Goal: Transaction & Acquisition: Download file/media

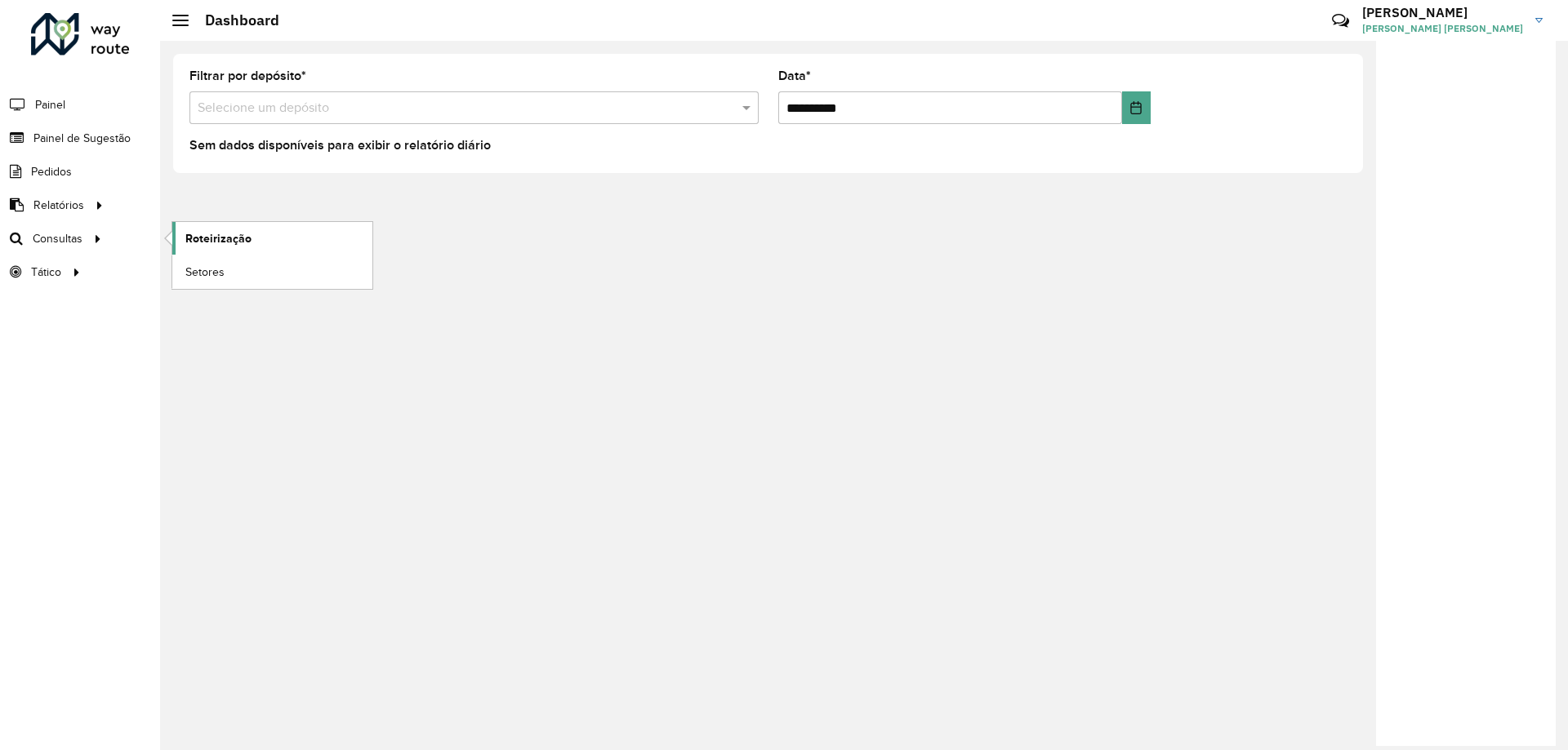
click at [252, 247] on link "Roteirização" at bounding box center [273, 238] width 200 height 33
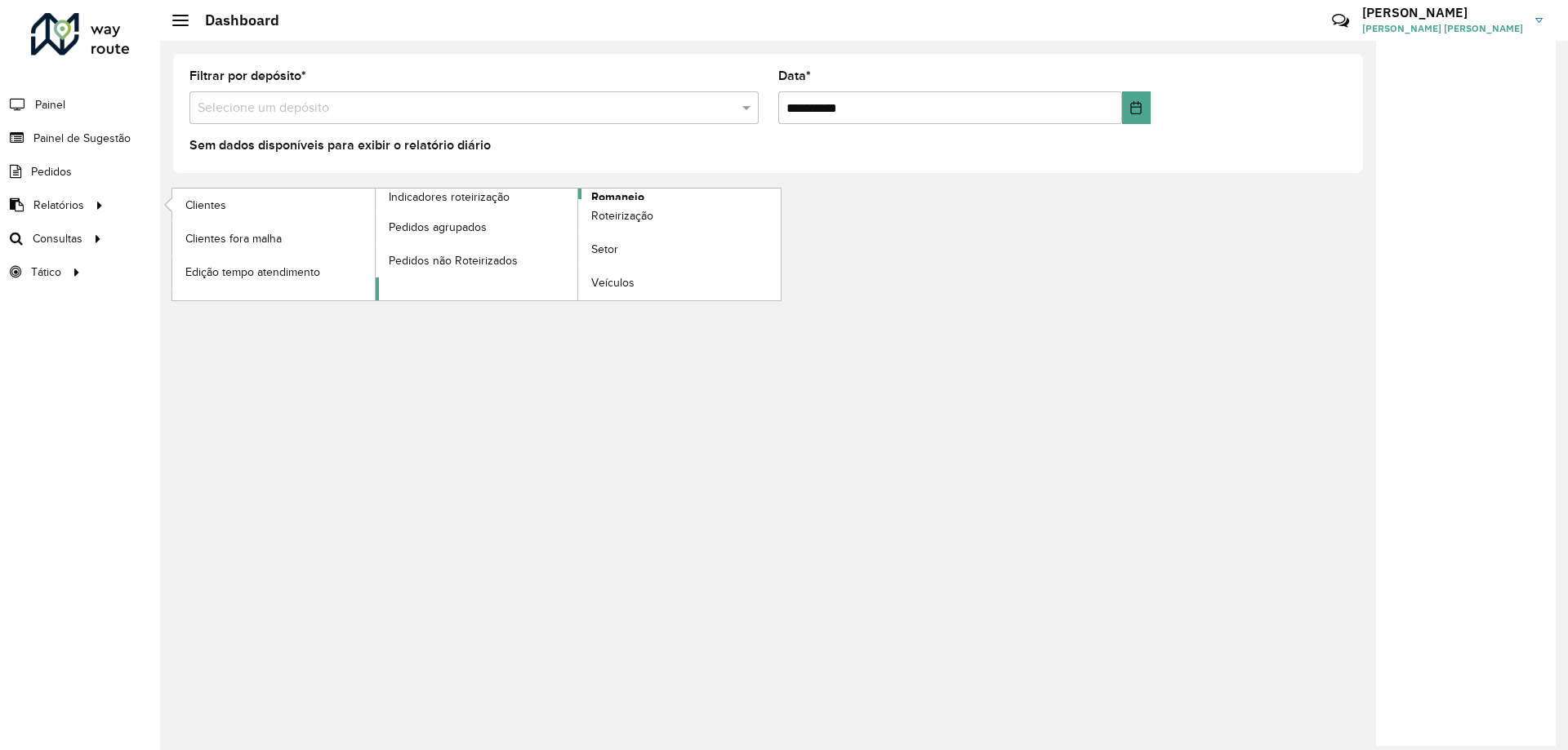
click at [620, 193] on span "Romaneio" at bounding box center [618, 196] width 54 height 17
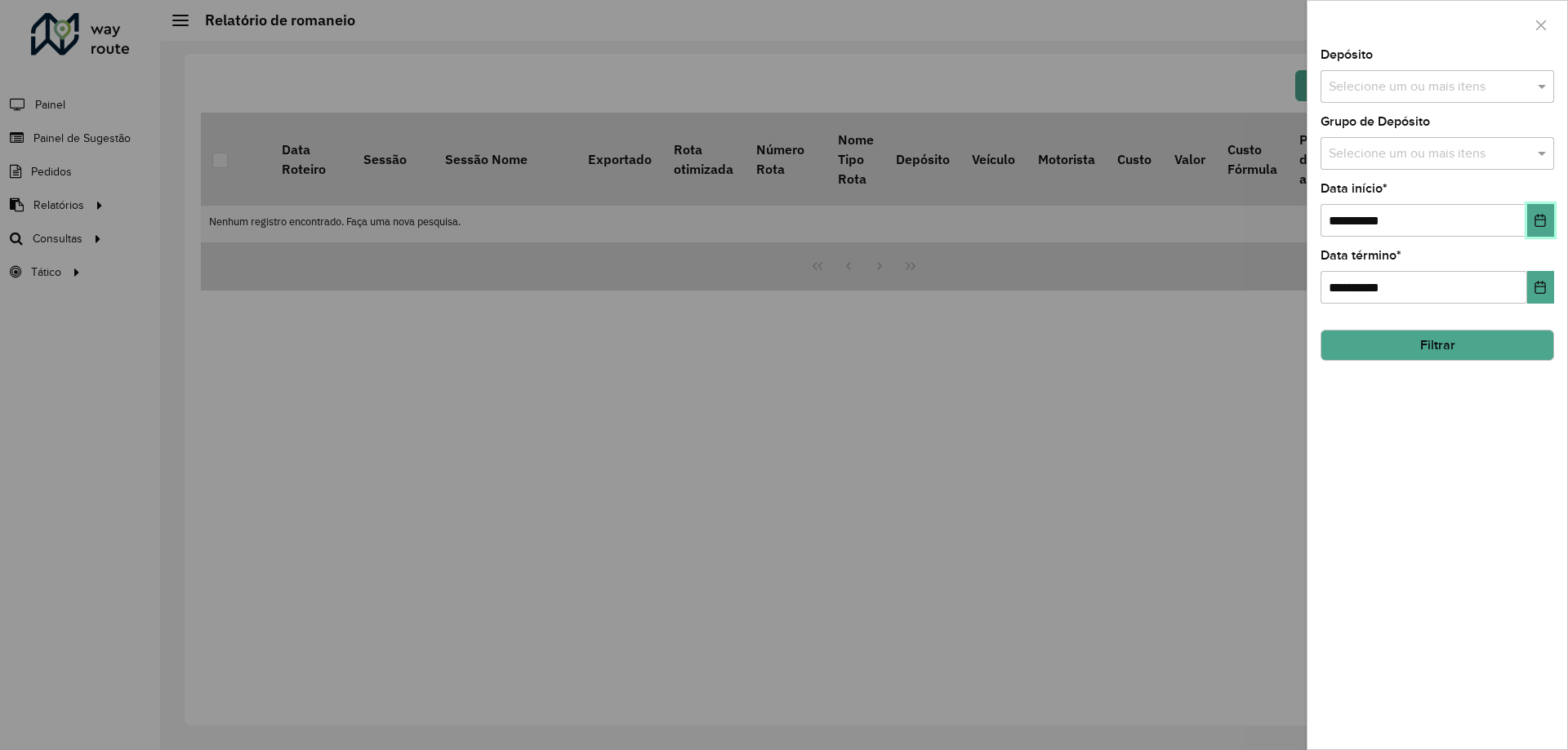
click at [1550, 226] on button "Choose Date" at bounding box center [1540, 220] width 27 height 33
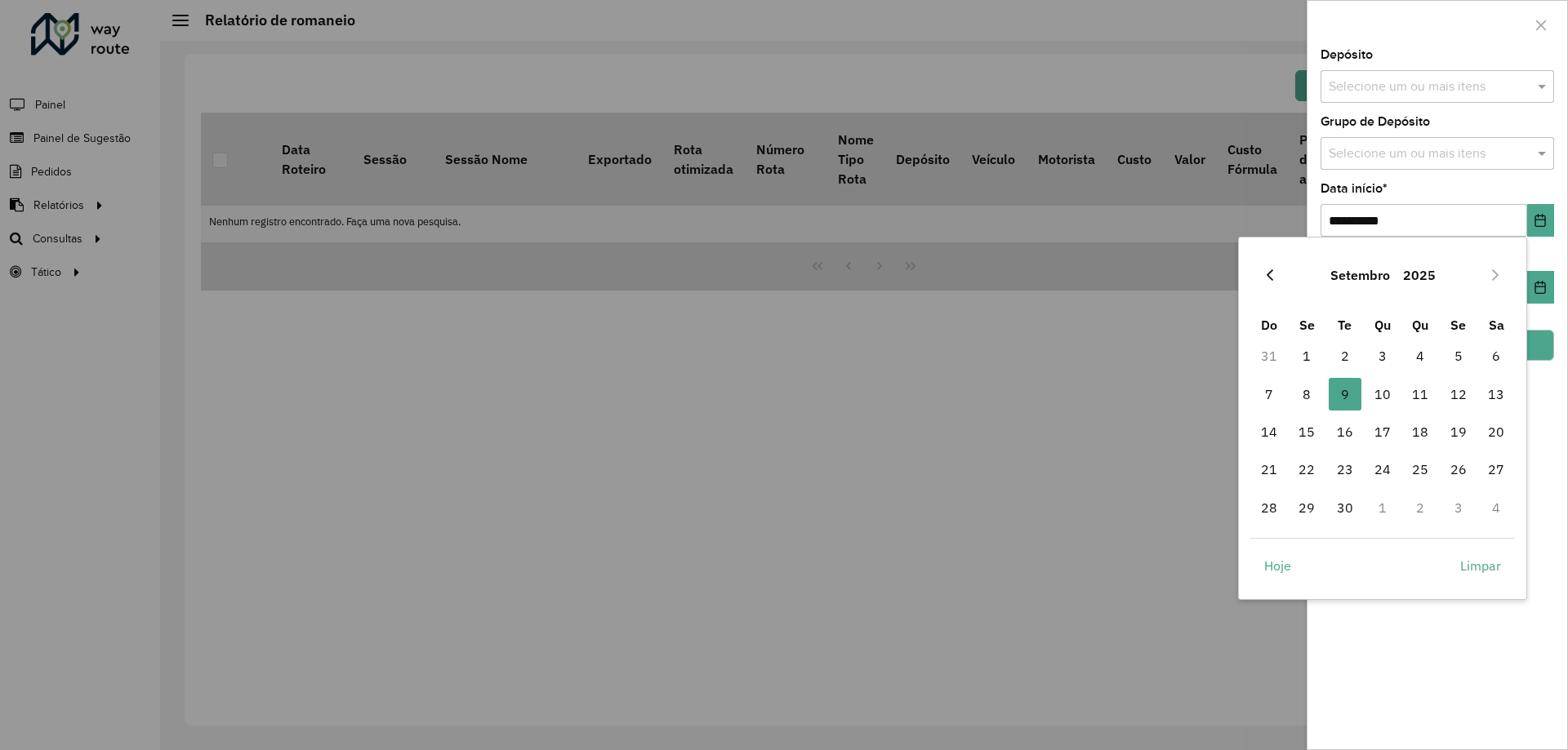
click at [1259, 264] on button "Previous Month" at bounding box center [1270, 275] width 26 height 26
click at [1454, 347] on span "1" at bounding box center [1459, 355] width 33 height 33
type input "**********"
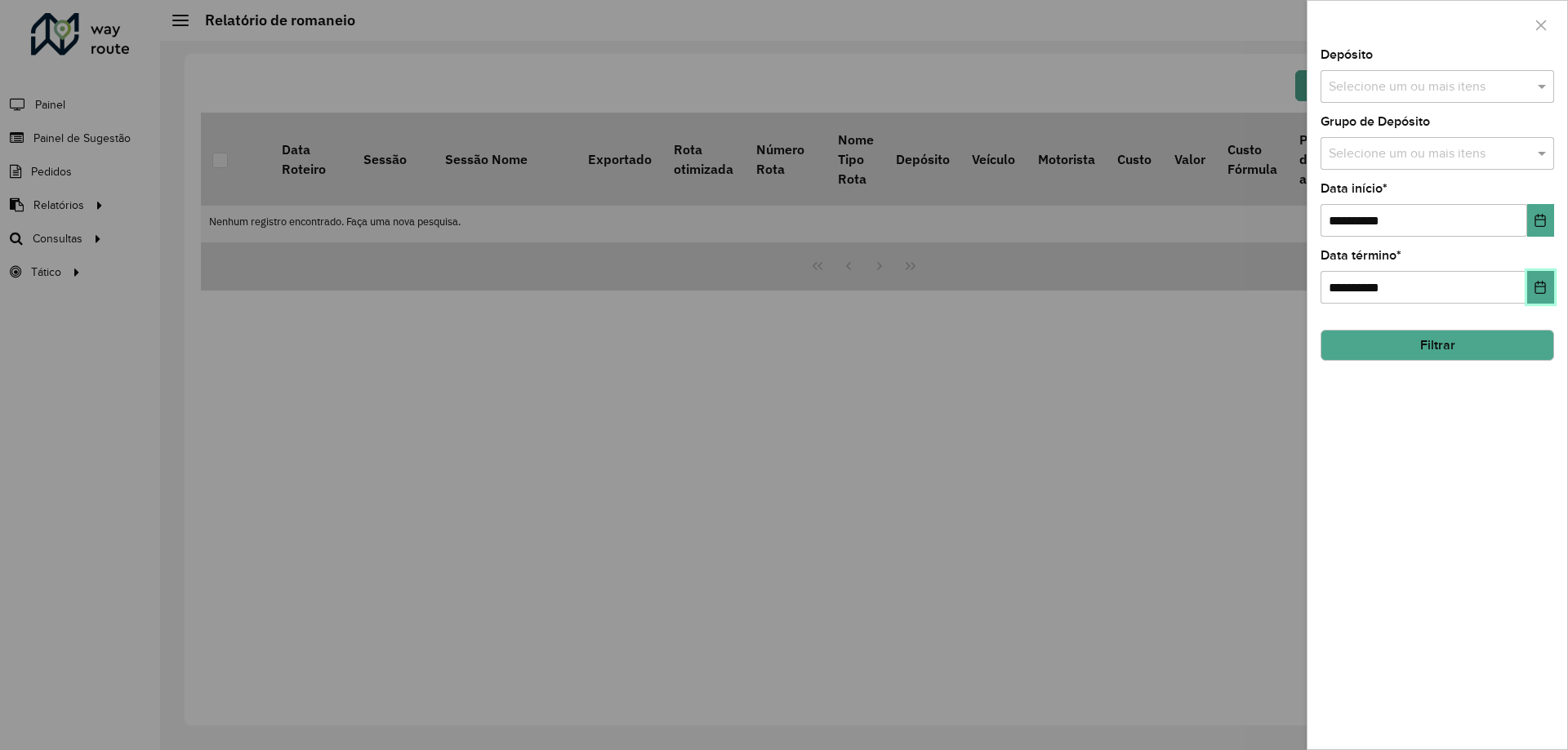
click at [1544, 278] on button "Choose Date" at bounding box center [1540, 287] width 27 height 33
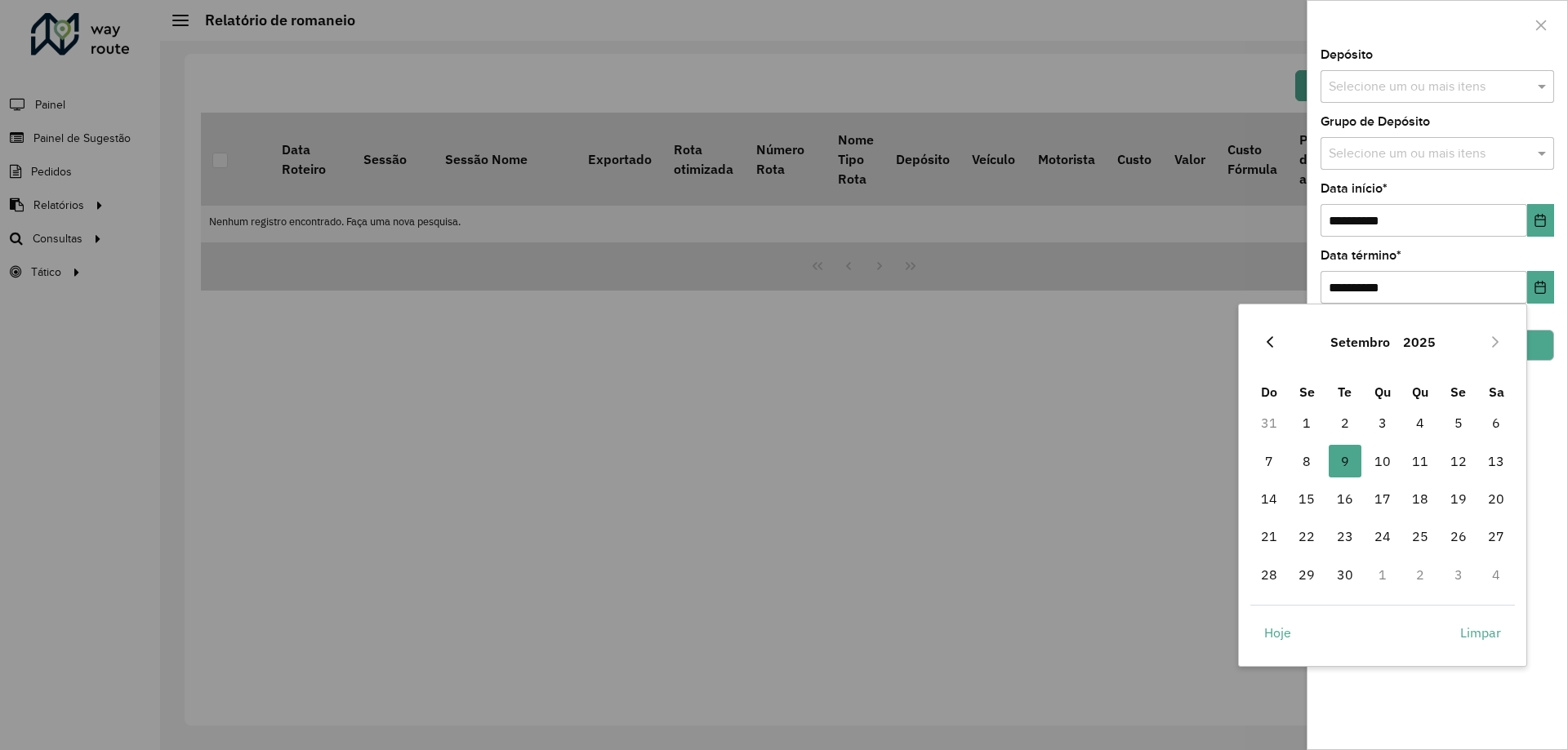
click at [1272, 338] on icon "Previous Month" at bounding box center [1270, 342] width 7 height 12
click at [1261, 612] on span "31" at bounding box center [1269, 612] width 33 height 33
type input "**********"
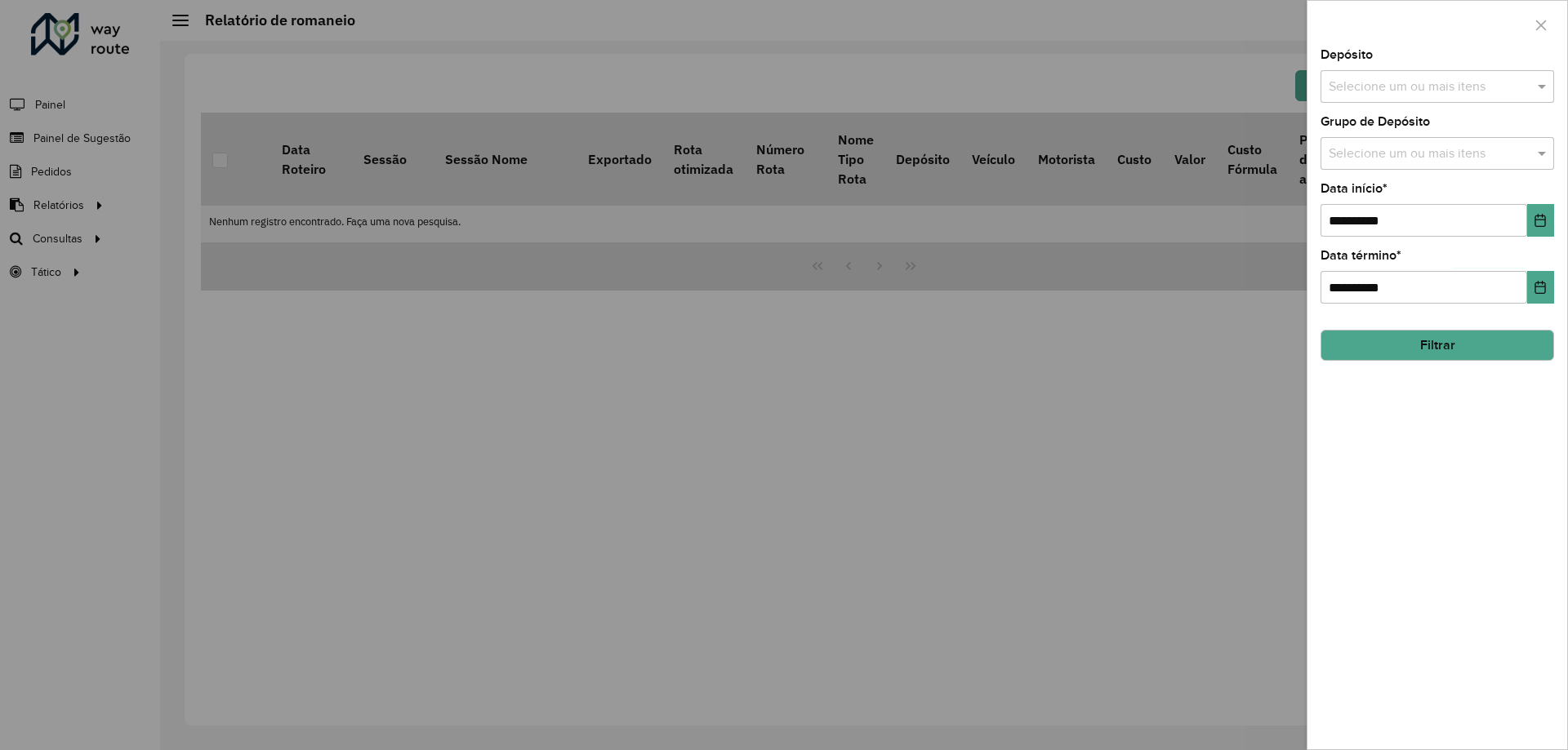
click at [1424, 344] on button "Filtrar" at bounding box center [1437, 345] width 233 height 31
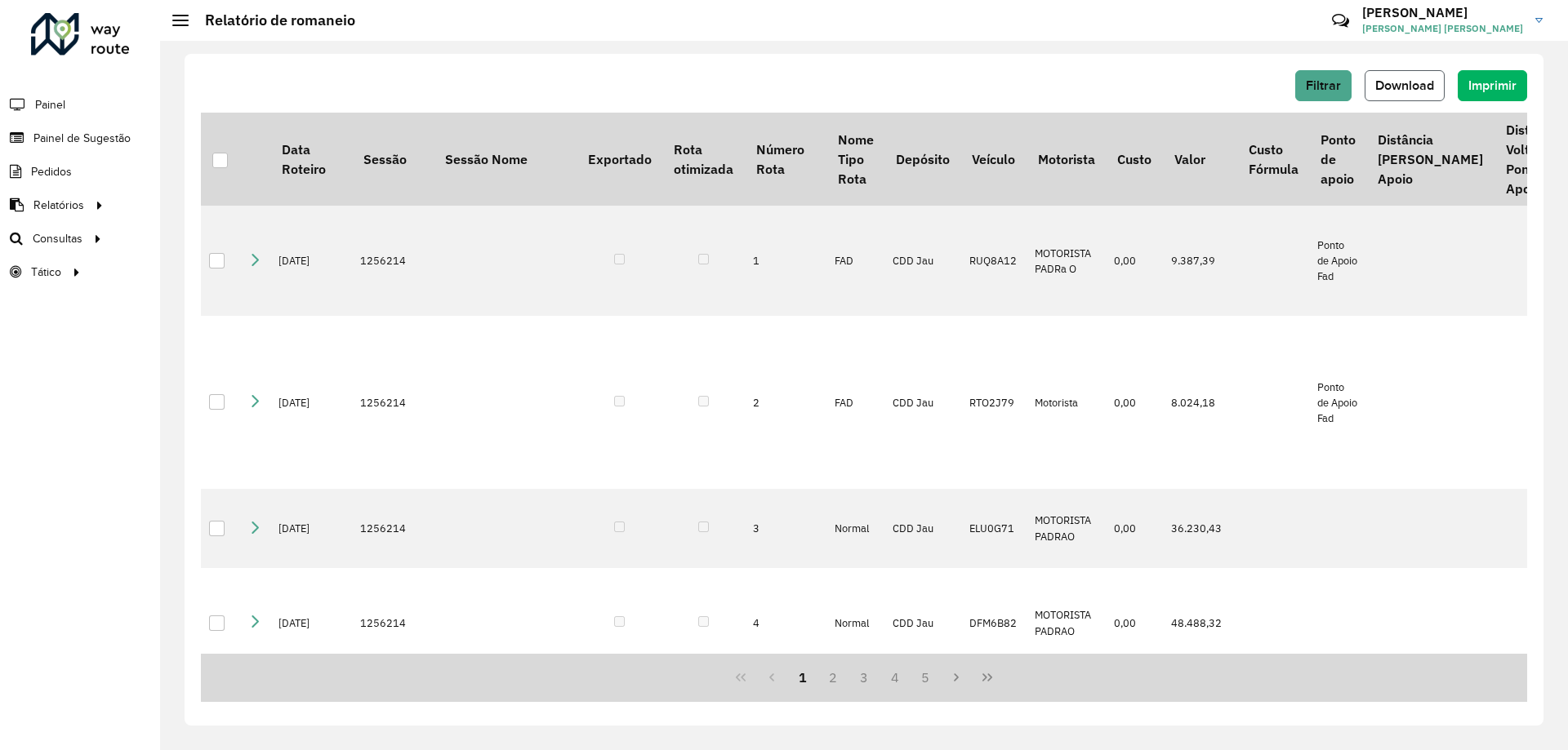
click at [1396, 90] on span "Download" at bounding box center [1404, 85] width 59 height 14
